Goal: Task Accomplishment & Management: Use online tool/utility

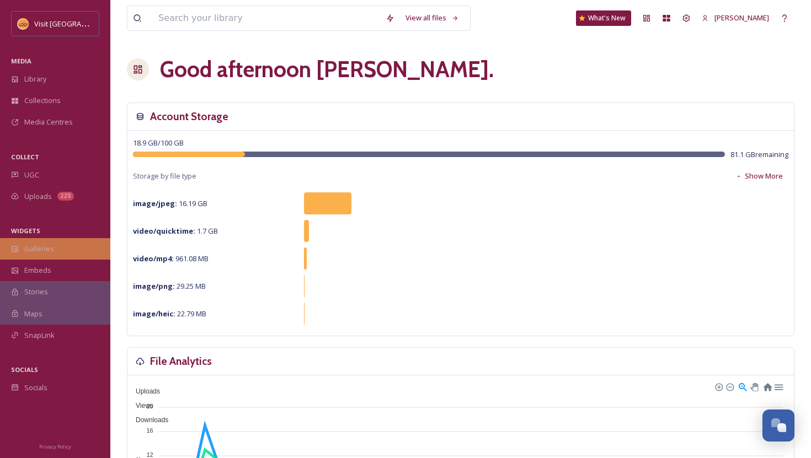
click at [35, 253] on span "Galleries" at bounding box center [39, 249] width 30 height 10
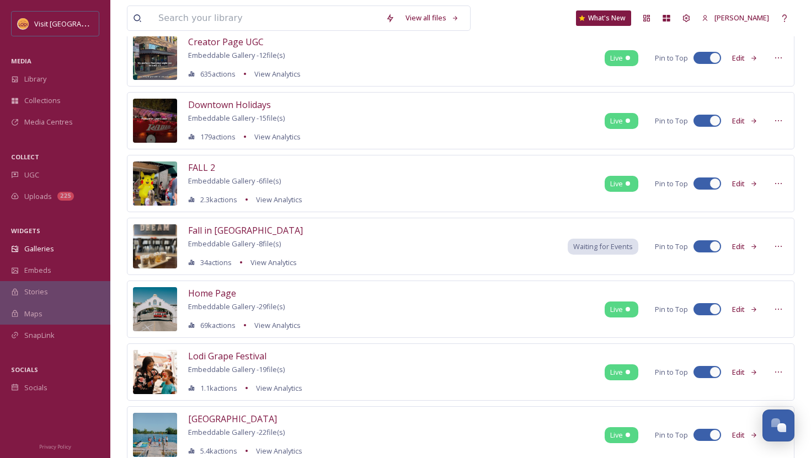
scroll to position [287, 0]
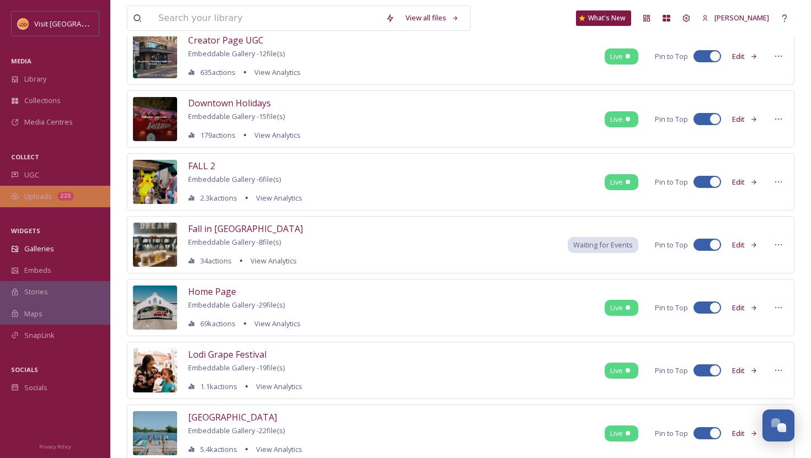
click at [49, 196] on span "Uploads" at bounding box center [38, 196] width 28 height 10
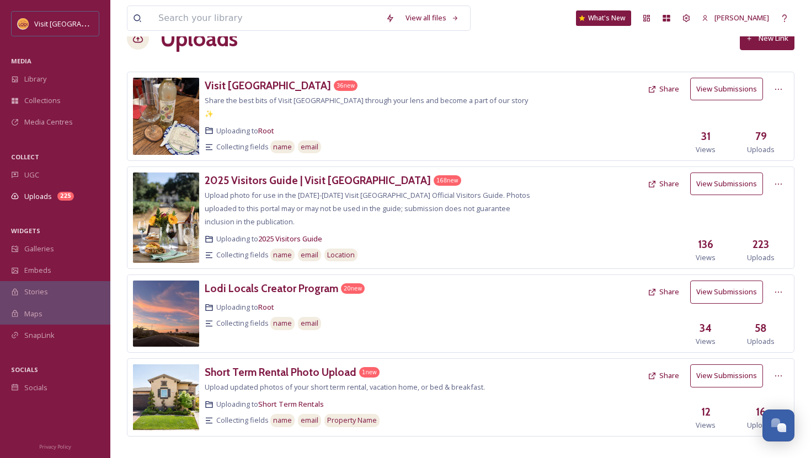
scroll to position [31, 0]
click at [262, 286] on div "Lodi Locals Creator Program 20 new Uploading to Root Collecting fields name ema…" at bounding box center [369, 313] width 328 height 66
click at [262, 282] on h3 "Lodi Locals Creator Program" at bounding box center [271, 287] width 133 height 13
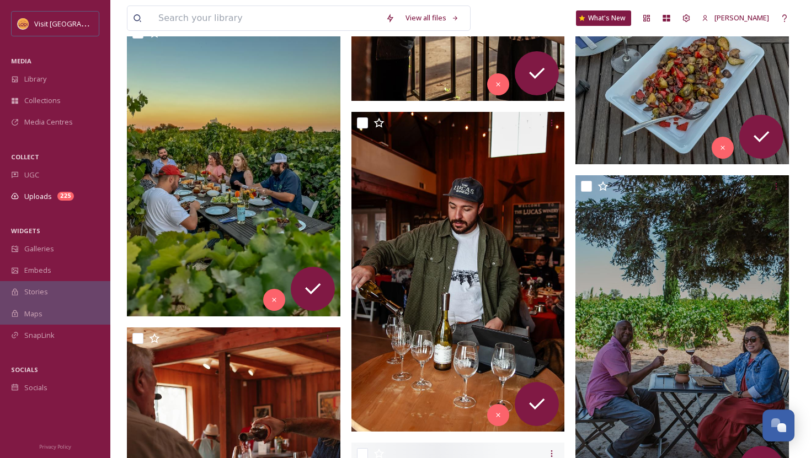
scroll to position [1472, 0]
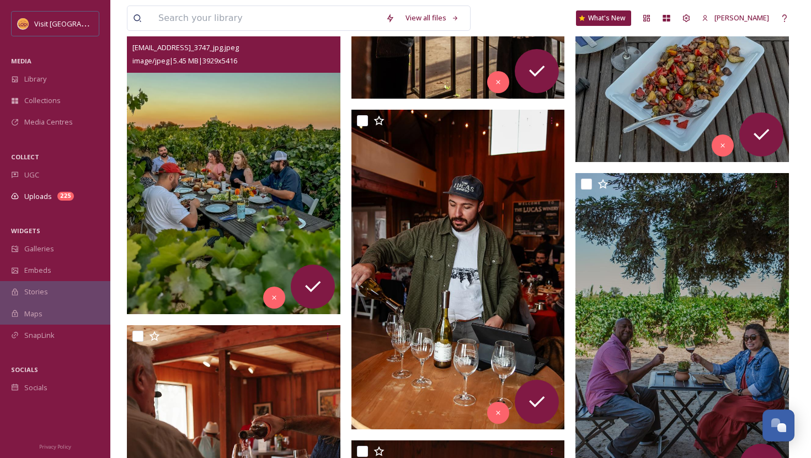
click at [191, 223] on img at bounding box center [233, 167] width 213 height 294
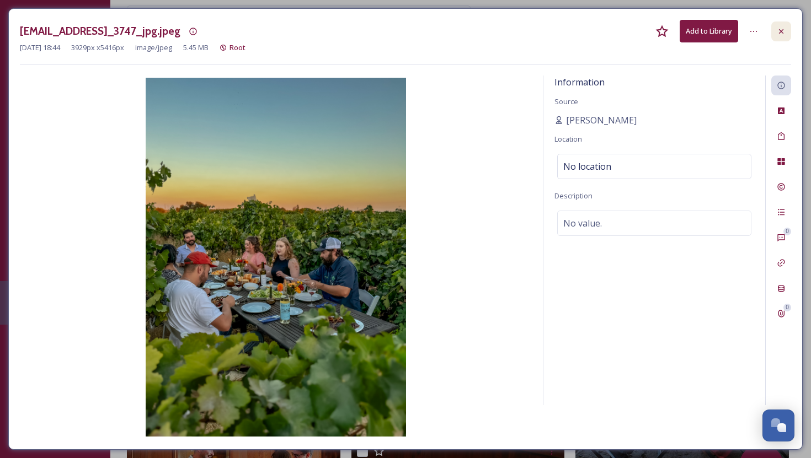
click at [781, 37] on div at bounding box center [781, 32] width 20 height 20
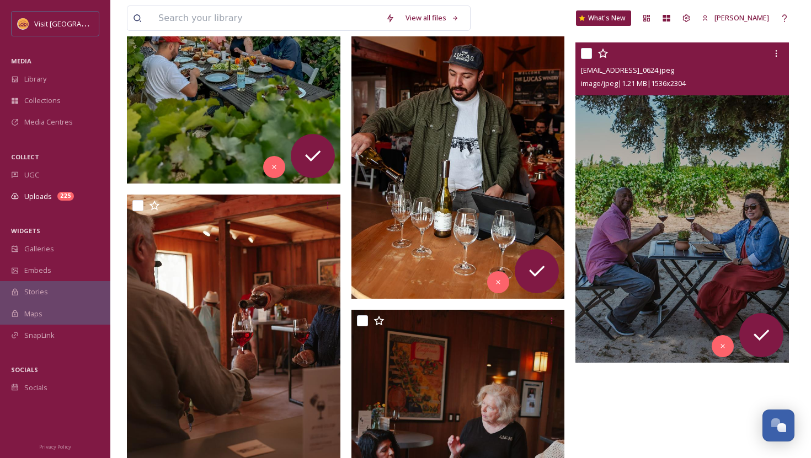
scroll to position [1600, 0]
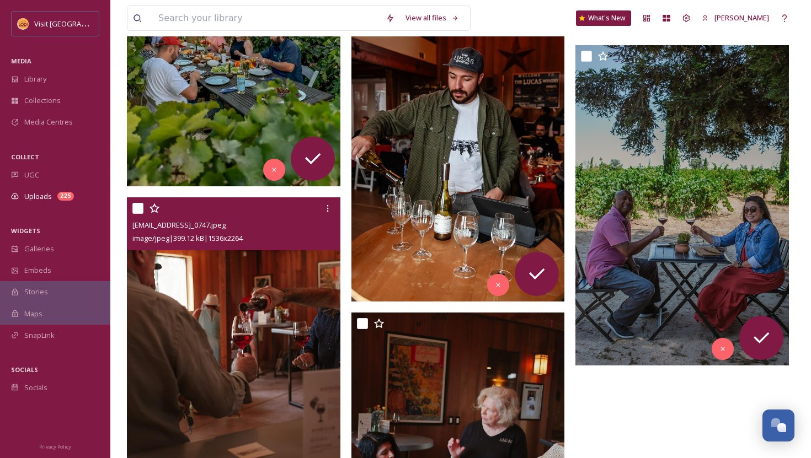
click at [260, 254] on img at bounding box center [233, 354] width 213 height 315
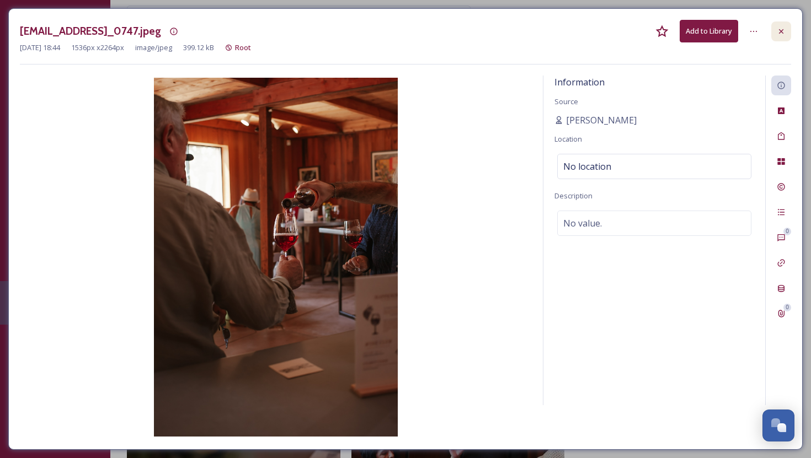
click at [781, 33] on icon at bounding box center [780, 31] width 9 height 9
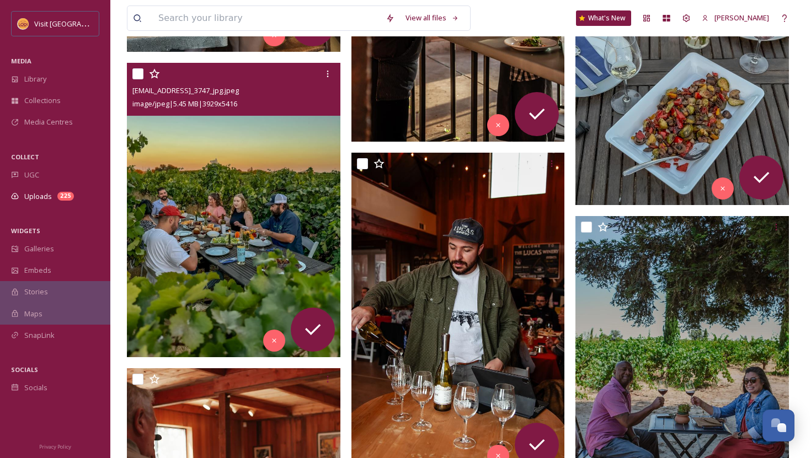
scroll to position [1501, 0]
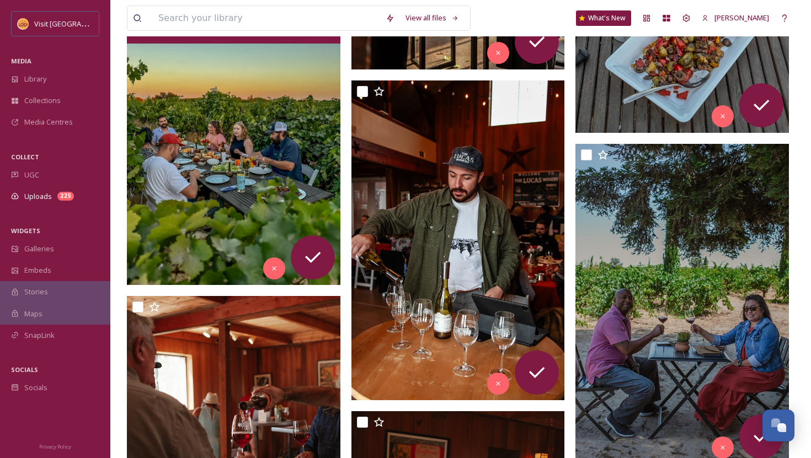
click at [275, 162] on img at bounding box center [233, 138] width 213 height 294
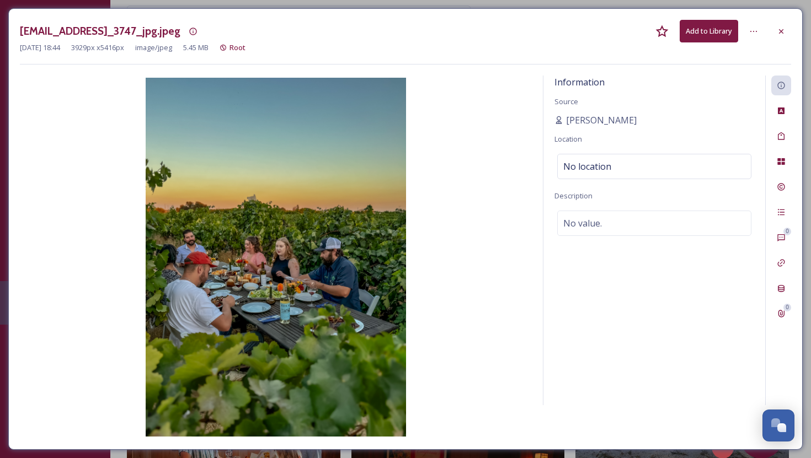
scroll to position [1196, 0]
